Goal: Task Accomplishment & Management: Manage account settings

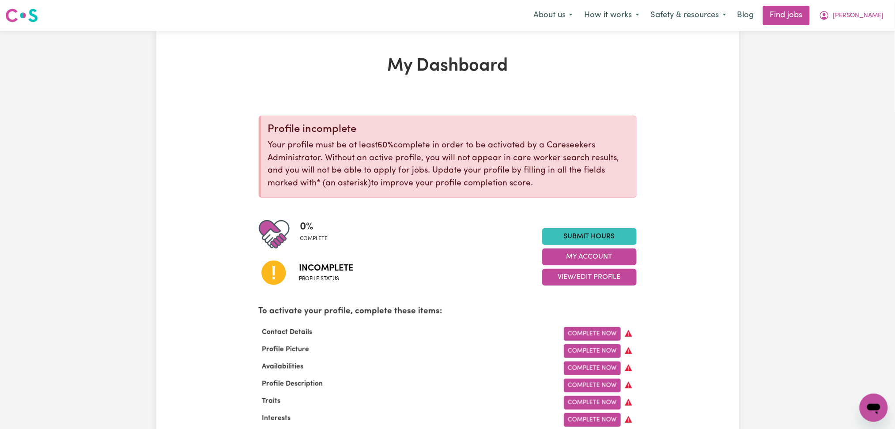
click at [854, 25] on div "Menu About us How it works Safety & resources Blog Find jobs [PERSON_NAME]" at bounding box center [447, 15] width 895 height 20
click at [854, 19] on button "[PERSON_NAME]" at bounding box center [851, 15] width 76 height 19
click at [829, 19] on icon "My Account" at bounding box center [824, 15] width 9 height 9
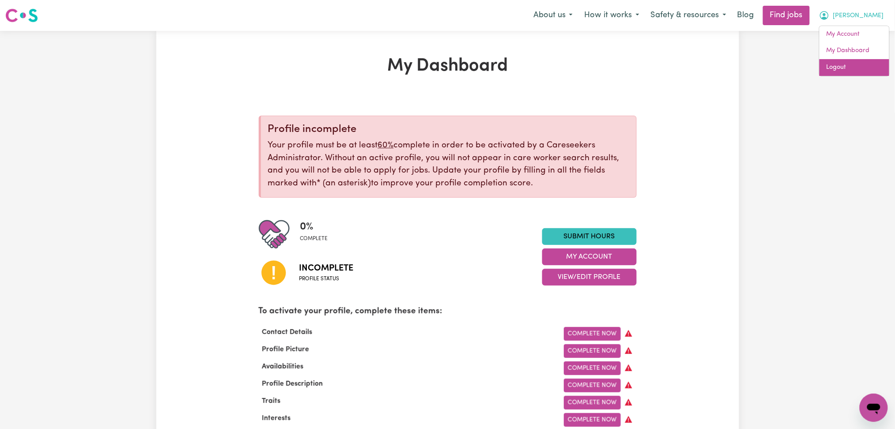
click at [842, 64] on link "Logout" at bounding box center [855, 67] width 70 height 17
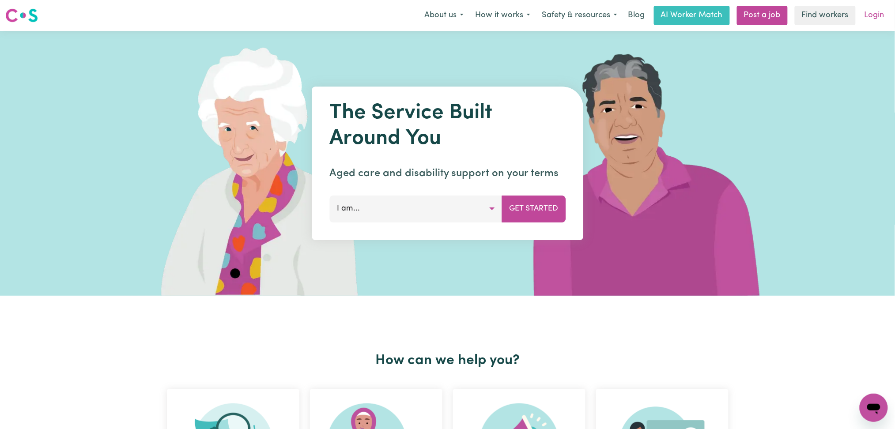
click at [876, 17] on link "Login" at bounding box center [874, 15] width 30 height 19
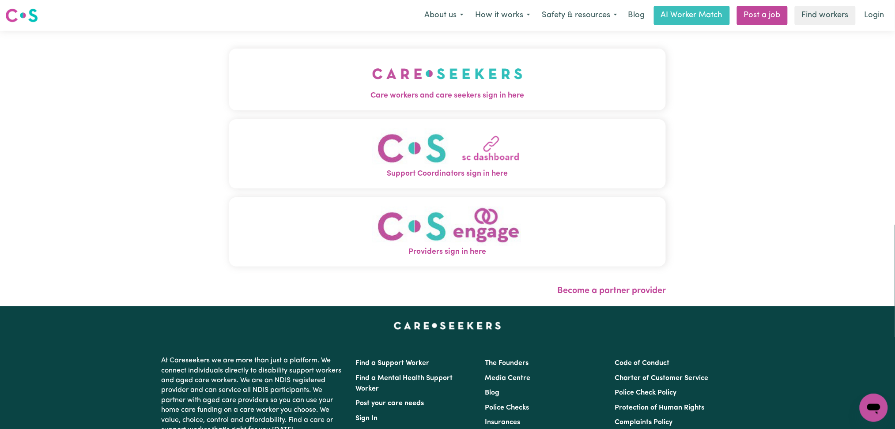
click at [289, 49] on button "Care workers and care seekers sign in here" at bounding box center [447, 80] width 437 height 62
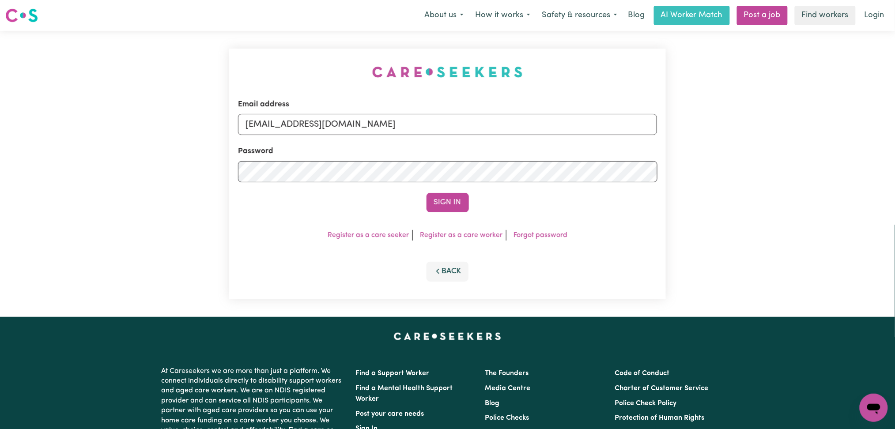
click at [374, 138] on form "Email address [EMAIL_ADDRESS][DOMAIN_NAME] Password Sign In" at bounding box center [447, 155] width 419 height 113
click at [310, 113] on div "Email address [EMAIL_ADDRESS][DOMAIN_NAME]" at bounding box center [447, 117] width 419 height 36
click at [308, 128] on input "[EMAIL_ADDRESS][DOMAIN_NAME]" at bounding box center [447, 124] width 419 height 21
drag, startPoint x: 293, startPoint y: 128, endPoint x: 583, endPoint y: 139, distance: 290.7
click at [583, 139] on form "Email address Superuser~[EMAIL_ADDRESS][DOMAIN_NAME] Password Sign In" at bounding box center [447, 155] width 419 height 113
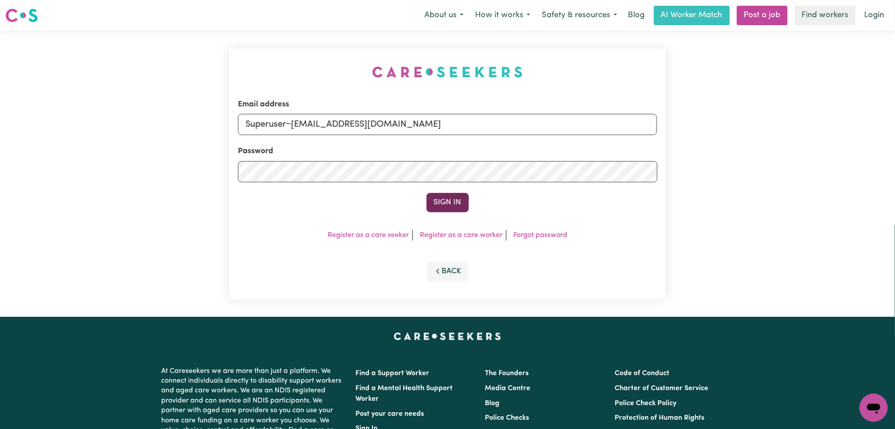
type input "Superuser~[EMAIL_ADDRESS][DOMAIN_NAME]"
click at [444, 201] on button "Sign In" at bounding box center [448, 202] width 42 height 19
